Goal: Task Accomplishment & Management: Manage account settings

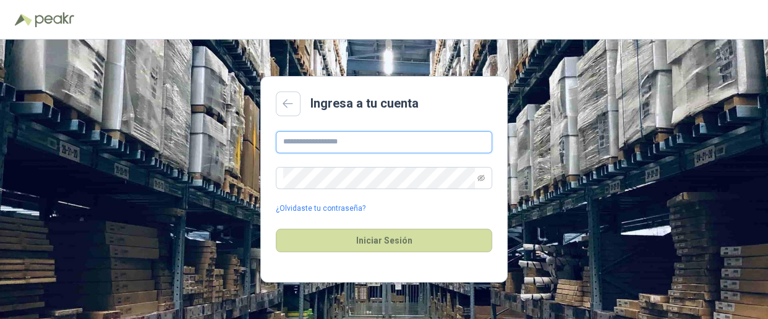
click at [302, 142] on input "text" at bounding box center [384, 142] width 216 height 22
click at [328, 140] on input "**********" at bounding box center [384, 142] width 216 height 22
type input "**********"
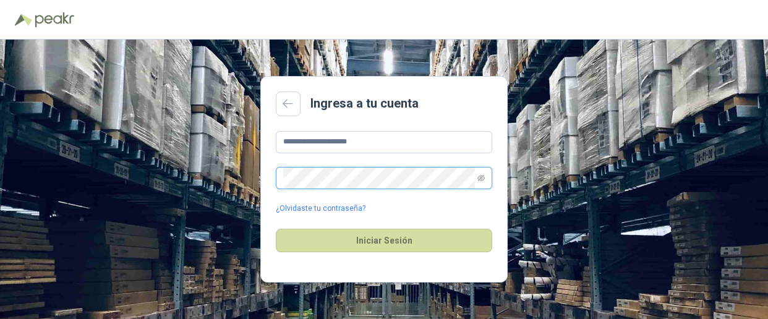
click at [276, 229] on button "Iniciar Sesión" at bounding box center [384, 240] width 216 height 23
